Goal: Information Seeking & Learning: Learn about a topic

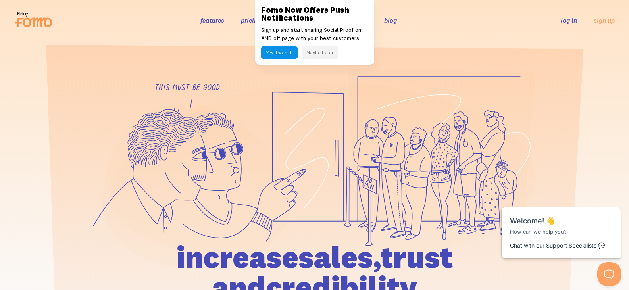
click at [321, 49] on button "Maybe Later" at bounding box center [319, 52] width 36 height 12
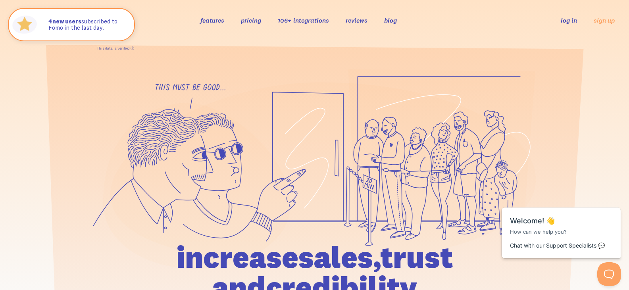
click at [299, 20] on link "106+ integrations" at bounding box center [303, 20] width 51 height 8
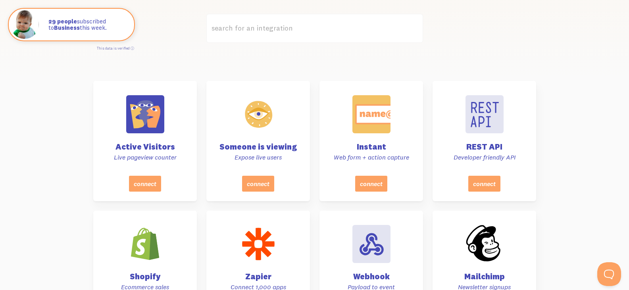
scroll to position [159, 0]
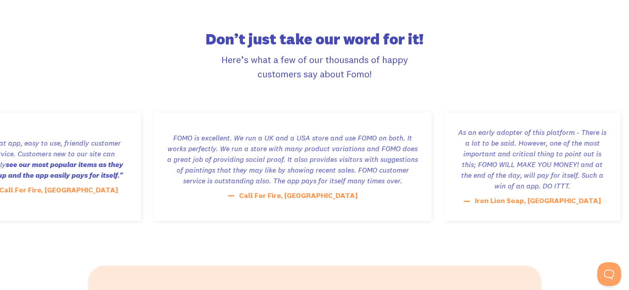
scroll to position [1586, 0]
